Goal: Communication & Community: Answer question/provide support

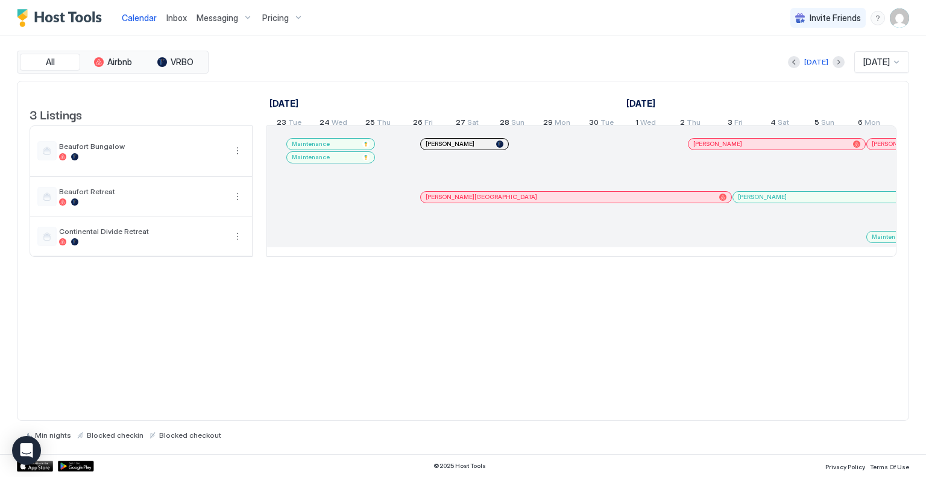
scroll to position [0, 670]
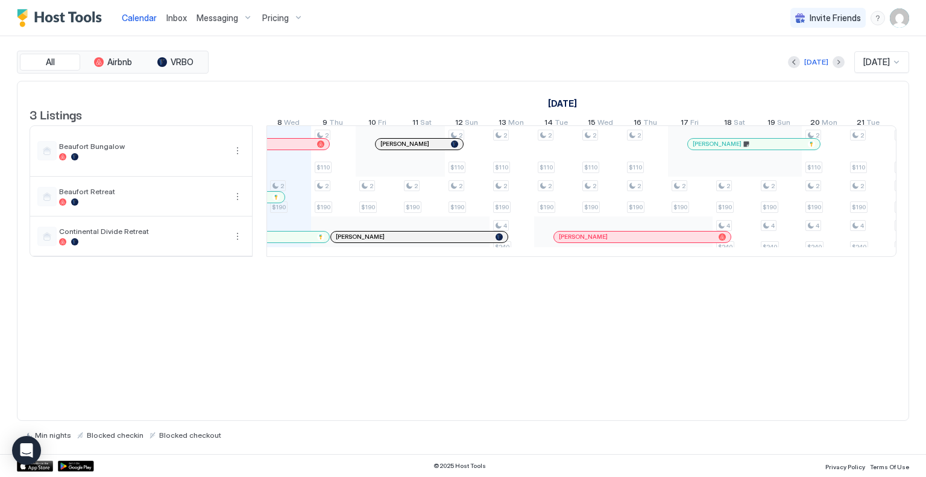
click at [226, 16] on span "Messaging" at bounding box center [218, 18] width 42 height 11
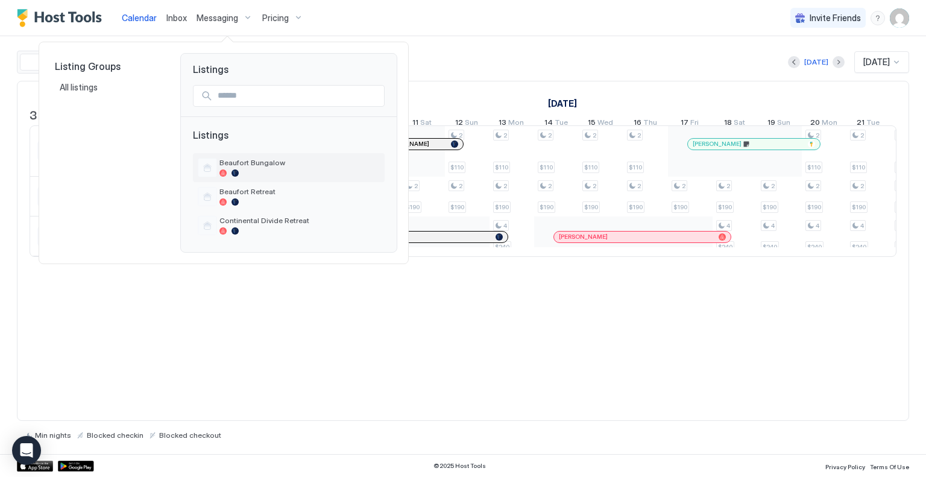
click at [244, 161] on span "Beaufort Bungalow" at bounding box center [300, 162] width 160 height 9
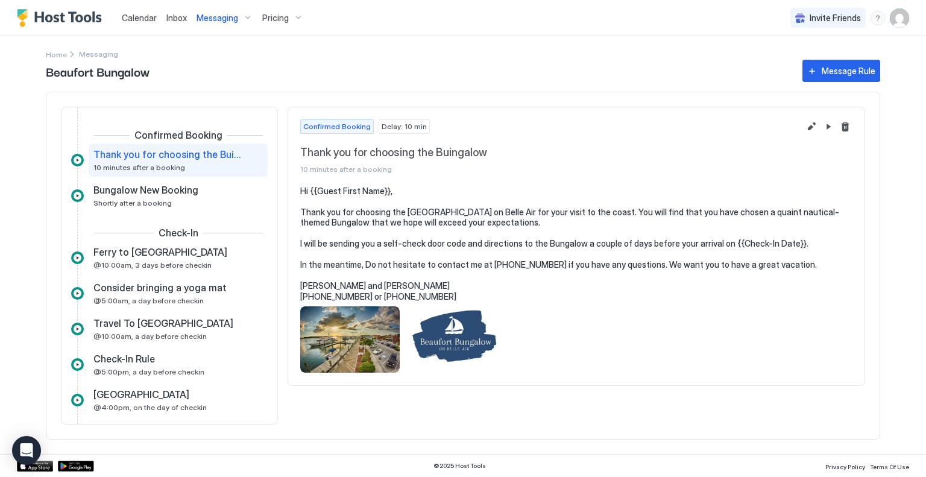
click at [169, 18] on span "Inbox" at bounding box center [176, 18] width 21 height 10
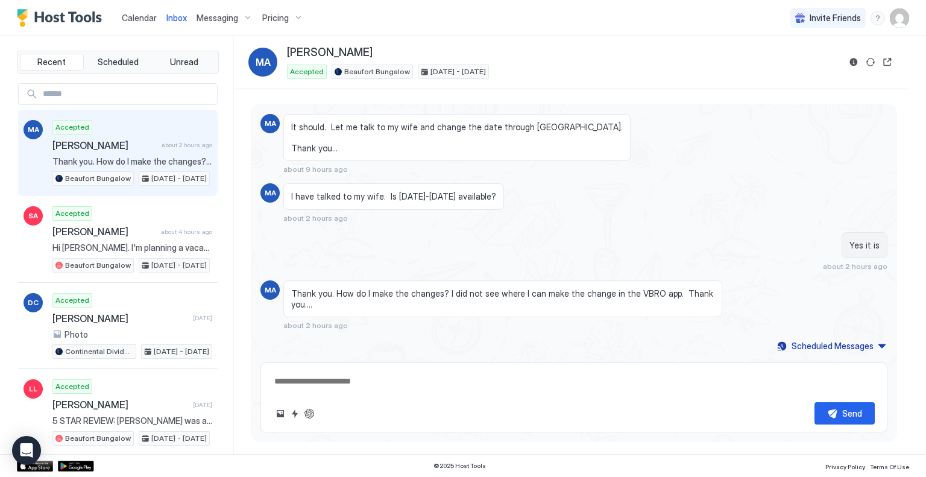
scroll to position [1906, 0]
click at [279, 376] on textarea at bounding box center [574, 381] width 602 height 22
paste textarea "**********"
type textarea "*"
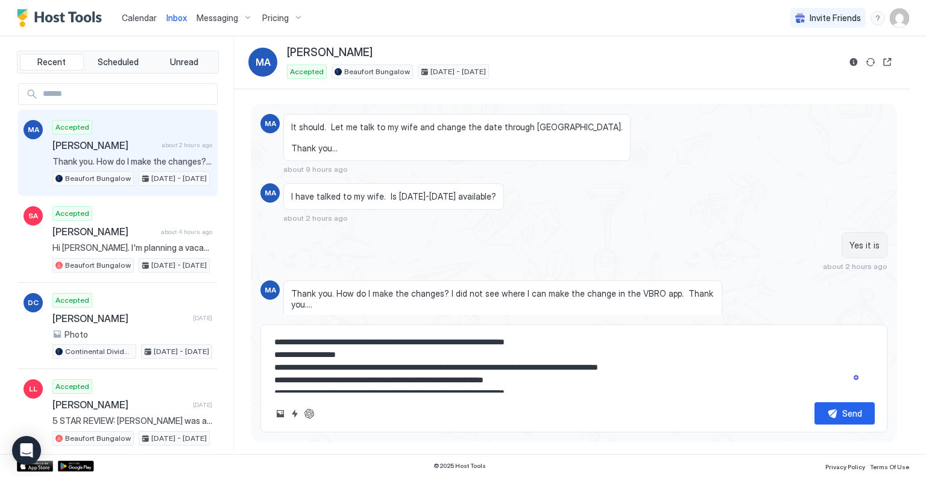
scroll to position [0, 0]
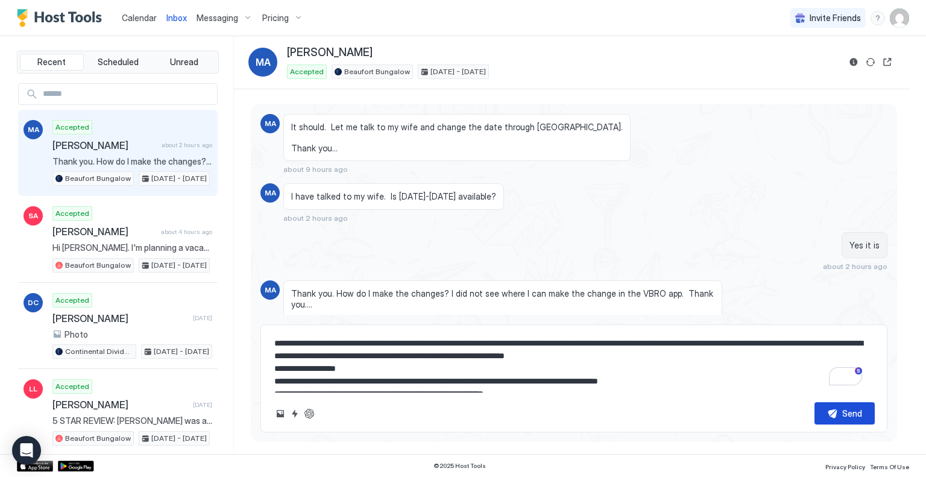
type textarea "**********"
click at [844, 408] on div "Send" at bounding box center [853, 413] width 20 height 13
type textarea "*"
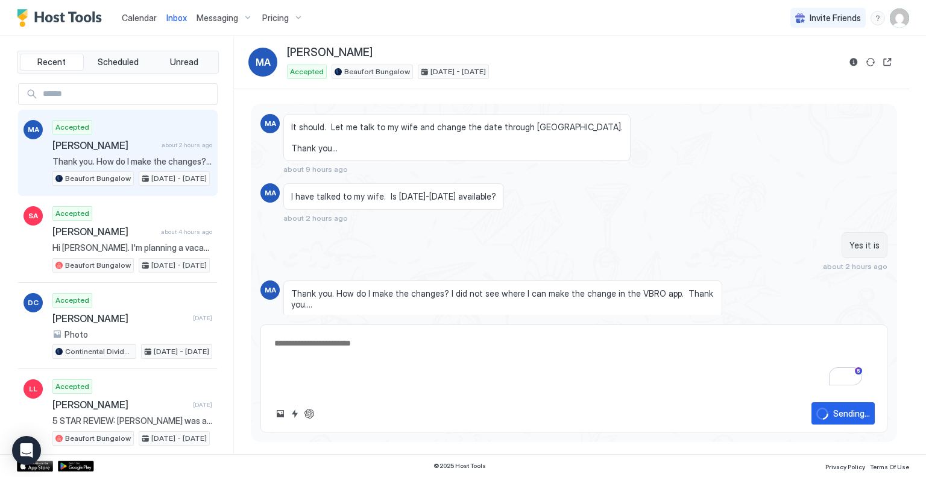
scroll to position [2133, 0]
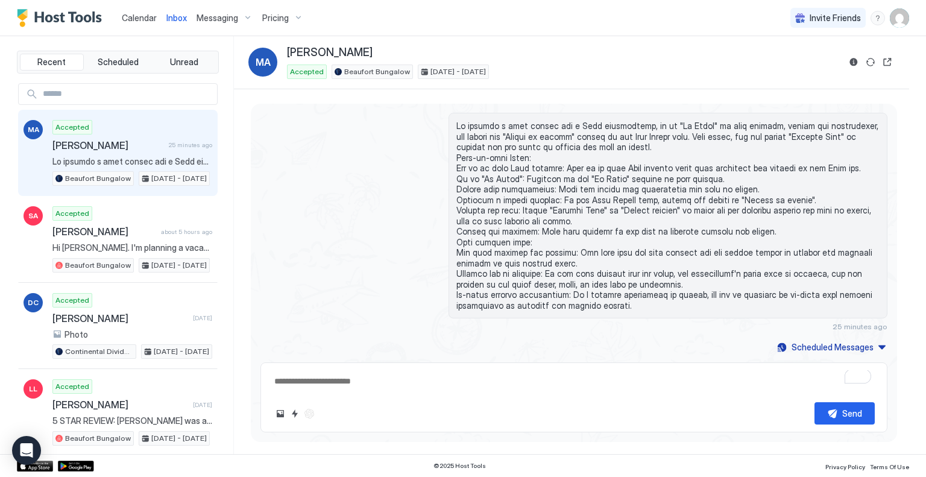
type textarea "*"
